Goal: Information Seeking & Learning: Learn about a topic

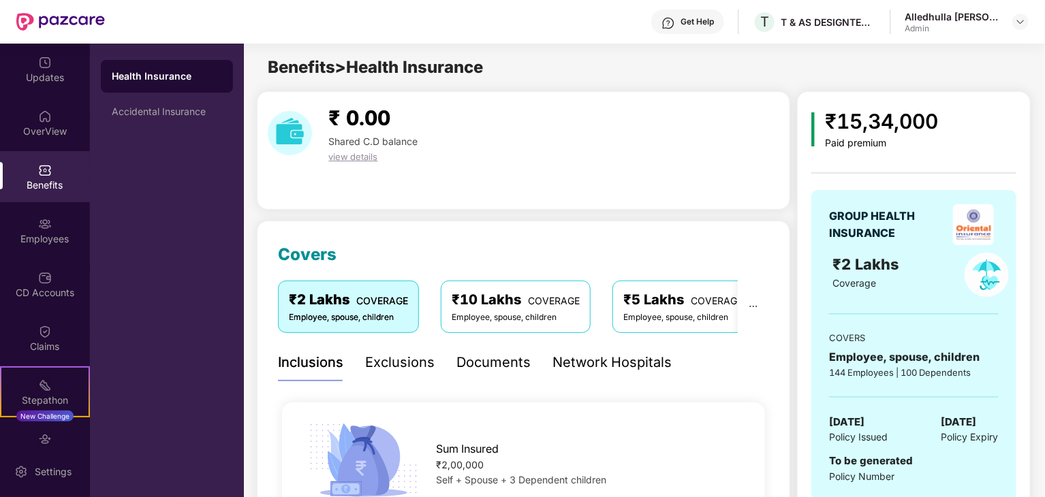
click at [165, 79] on div "Health Insurance" at bounding box center [167, 76] width 110 height 14
click at [40, 115] on img at bounding box center [45, 117] width 14 height 14
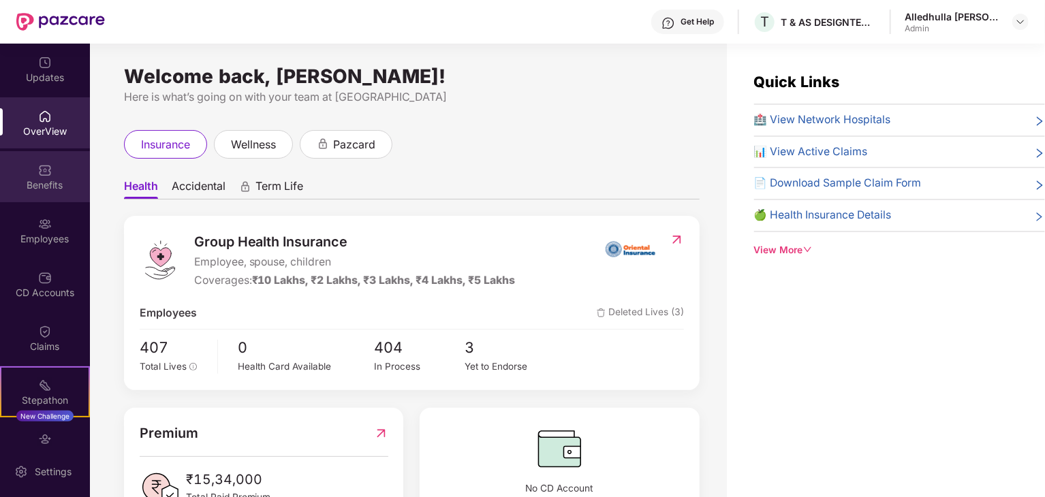
click at [48, 181] on div "Benefits" at bounding box center [45, 185] width 90 height 14
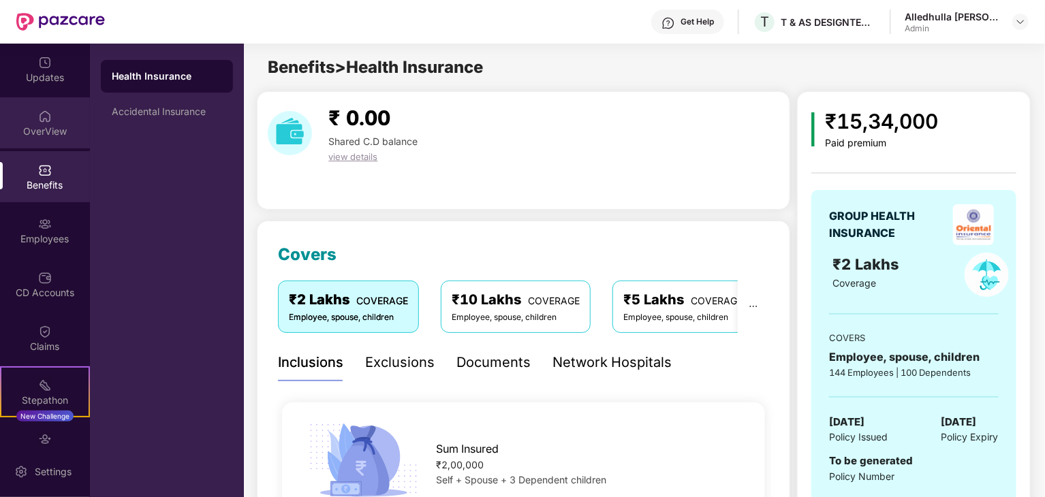
click at [54, 118] on div "OverView" at bounding box center [45, 122] width 90 height 51
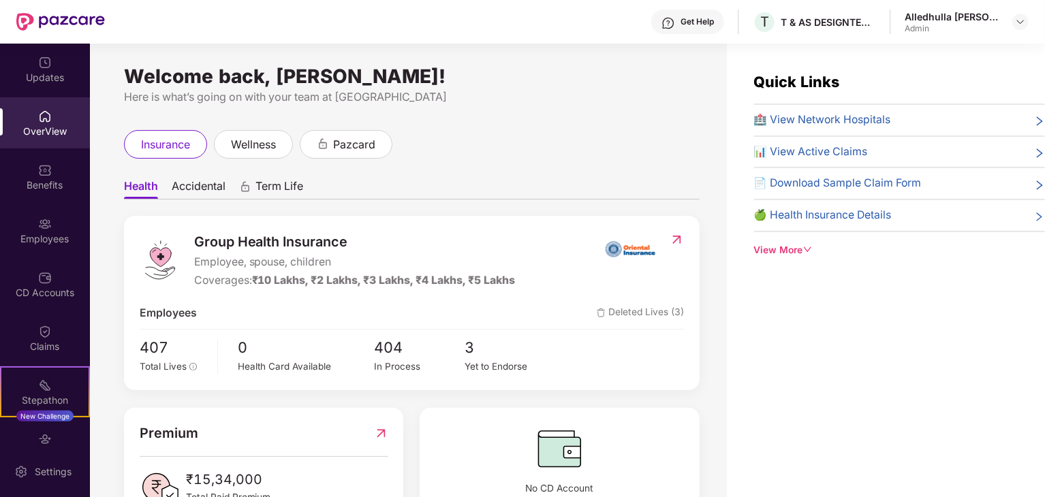
click at [1034, 212] on icon "right" at bounding box center [1039, 217] width 11 height 11
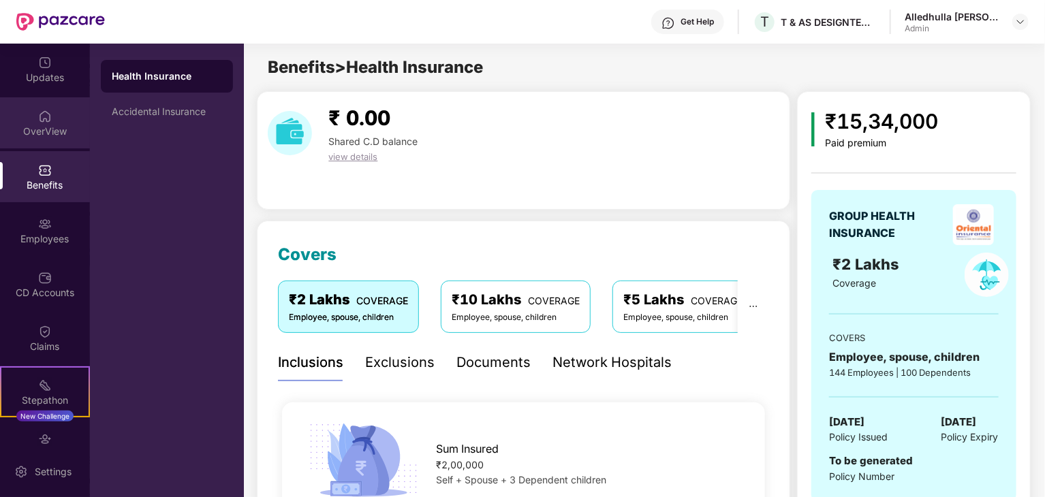
click at [54, 123] on div "OverView" at bounding box center [45, 122] width 90 height 51
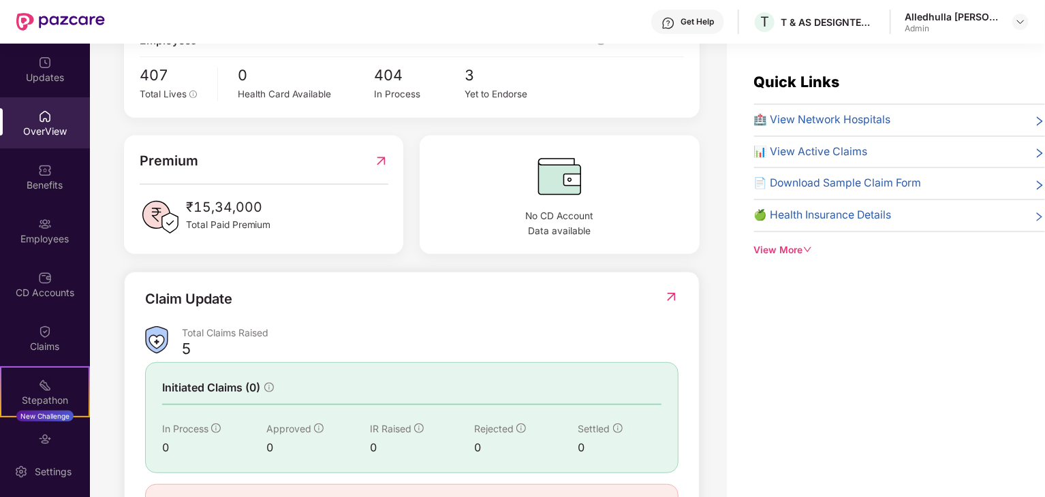
scroll to position [340, 0]
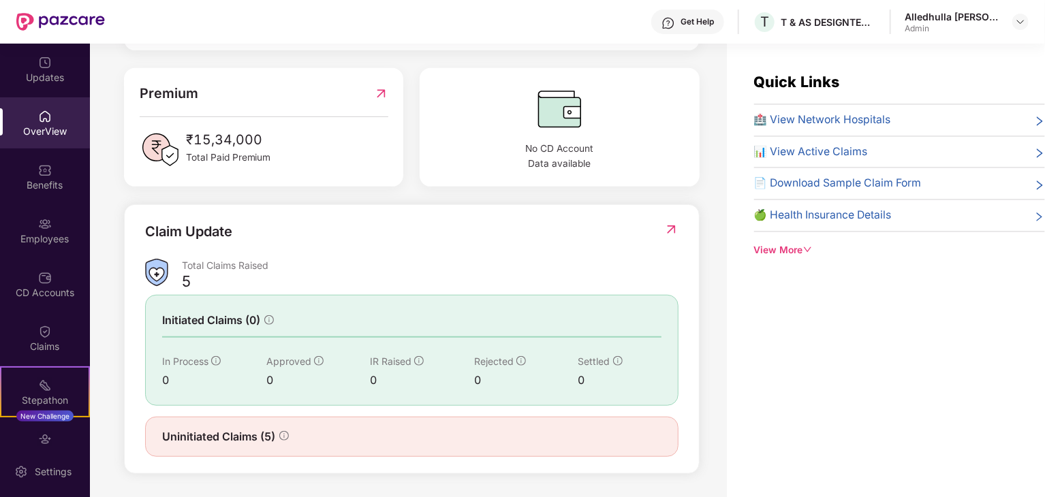
click at [786, 251] on div "View More" at bounding box center [899, 250] width 291 height 15
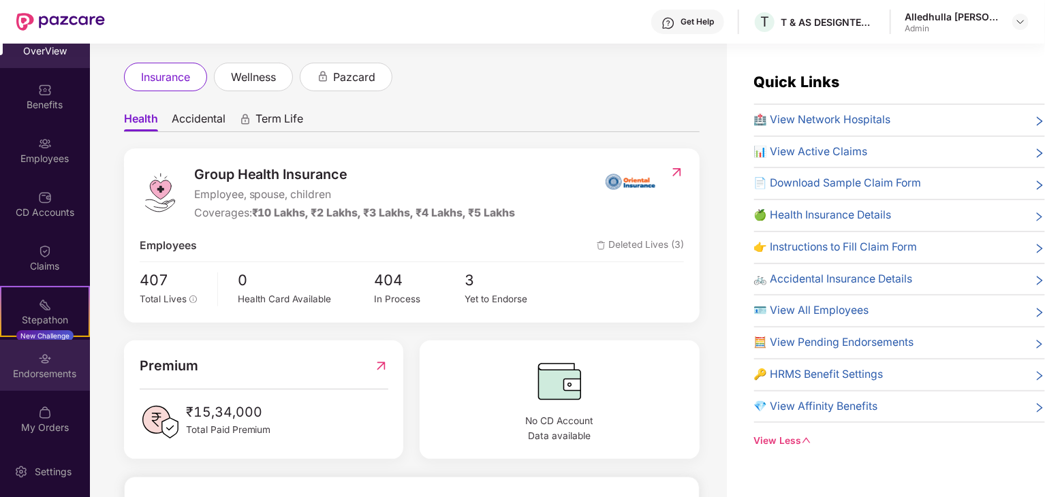
scroll to position [82, 0]
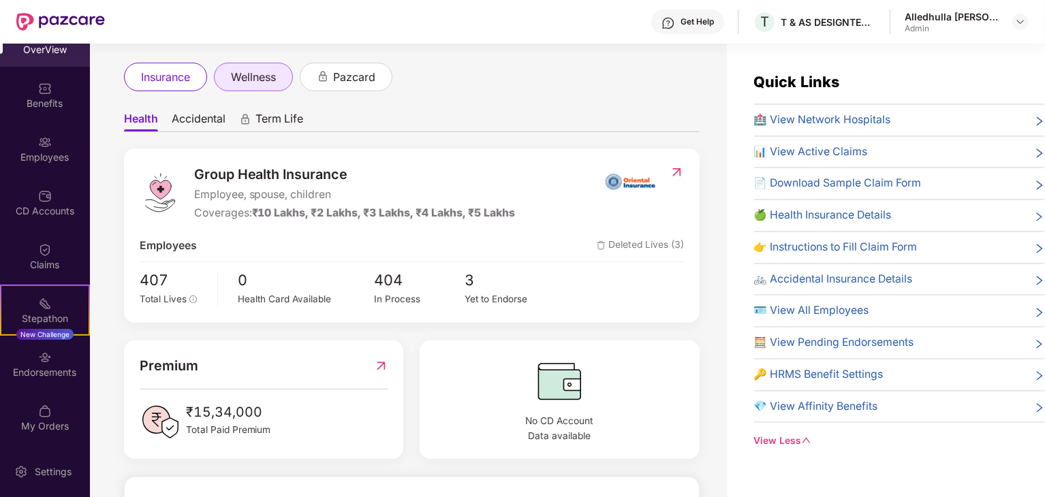
click at [252, 78] on span "wellness" at bounding box center [253, 77] width 45 height 17
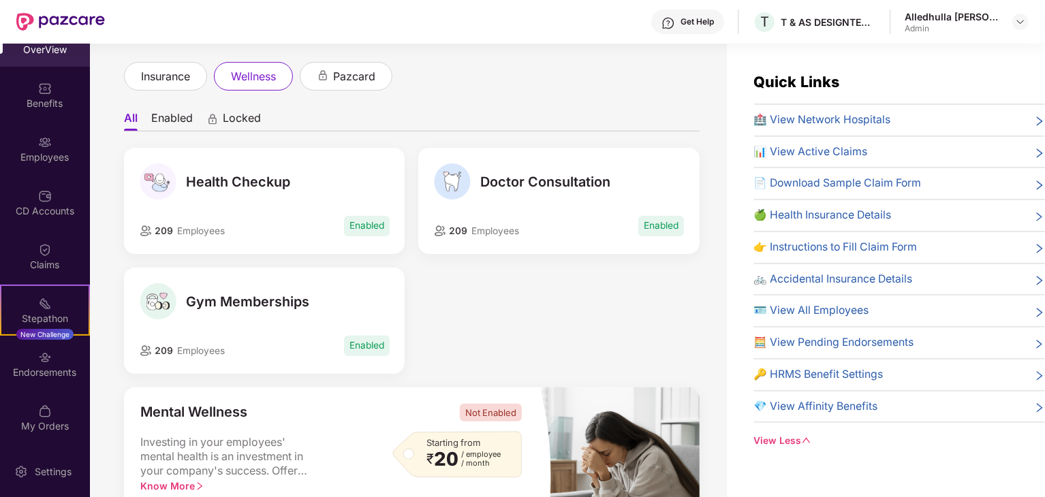
scroll to position [68, 0]
click at [172, 115] on li "Enabled" at bounding box center [172, 121] width 42 height 20
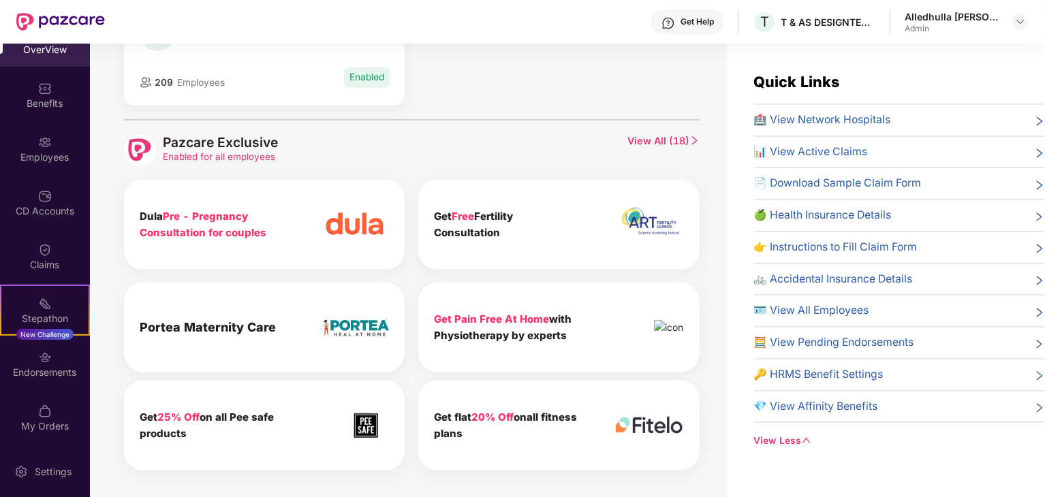
scroll to position [341, 0]
